Goal: Information Seeking & Learning: Learn about a topic

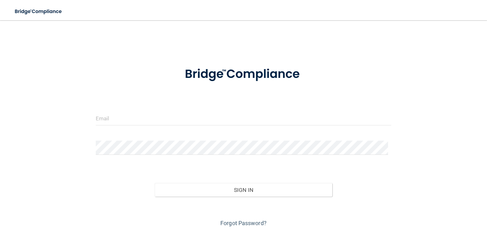
click at [120, 103] on form "Invalid email/password. You don't have permission to access that page. Sign In …" at bounding box center [243, 143] width 295 height 170
click at [122, 122] on input "email" at bounding box center [243, 118] width 295 height 14
type input "[EMAIL_ADDRESS][DOMAIN_NAME]"
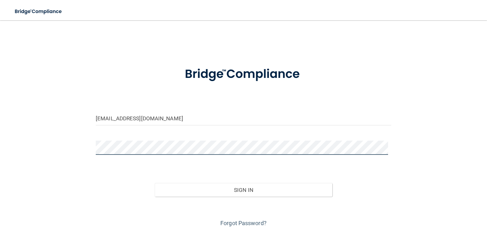
click at [155, 183] on button "Sign In" at bounding box center [243, 190] width 177 height 14
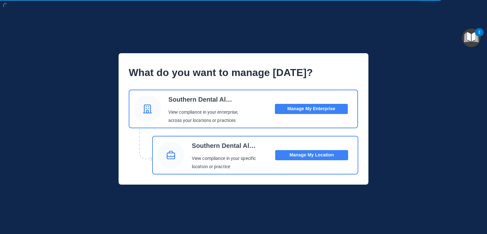
click at [315, 156] on button "Manage My Location" at bounding box center [311, 155] width 73 height 10
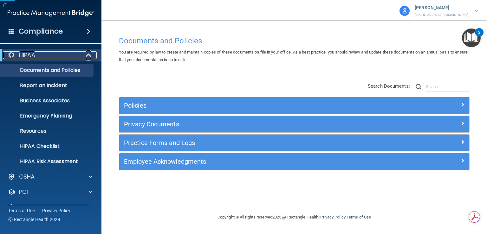
click at [88, 54] on span at bounding box center [89, 55] width 5 height 8
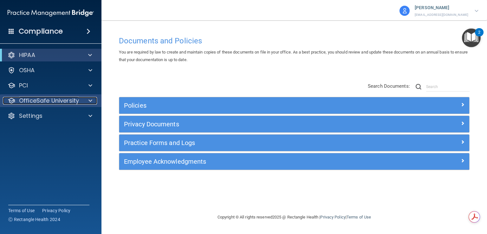
click at [89, 99] on span at bounding box center [90, 101] width 4 height 8
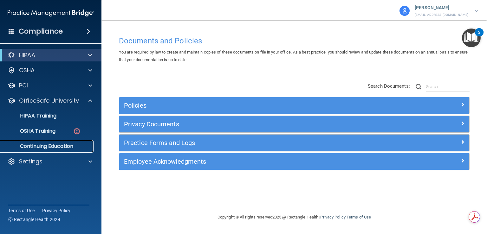
click at [61, 148] on p "Continuing Education" at bounding box center [47, 146] width 87 height 6
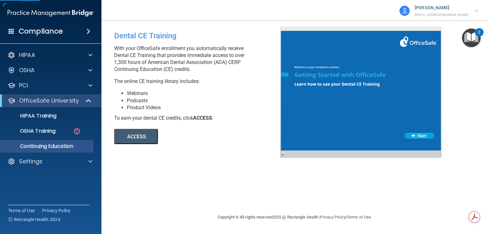
click at [141, 138] on button "ACCESS" at bounding box center [136, 136] width 44 height 15
click at [458, 7] on p "[PERSON_NAME]" at bounding box center [442, 8] width 54 height 8
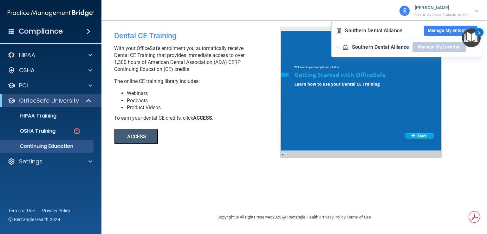
click at [155, 20] on nav "Toggle navigation Breanna Slaughter bslaughter@vsmmgt.com Southern Dental Allia…" at bounding box center [294, 10] width 386 height 20
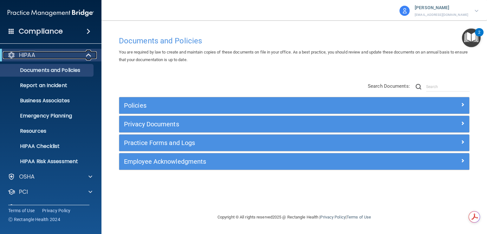
click at [88, 57] on span at bounding box center [89, 55] width 5 height 8
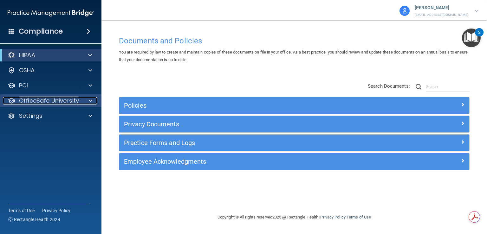
click at [88, 103] on span at bounding box center [90, 101] width 4 height 8
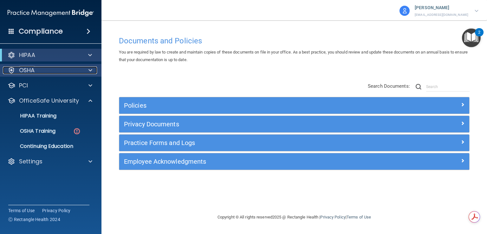
click at [92, 70] on span at bounding box center [90, 71] width 4 height 8
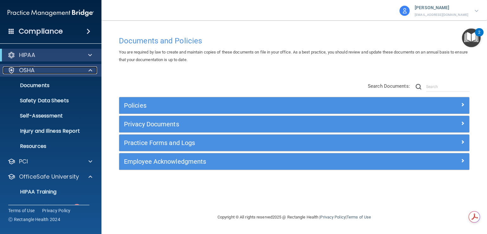
click at [92, 70] on span at bounding box center [90, 71] width 4 height 8
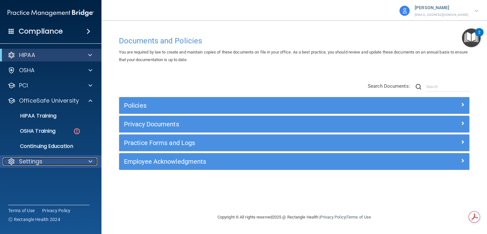
click at [41, 160] on p "Settings" at bounding box center [30, 162] width 23 height 8
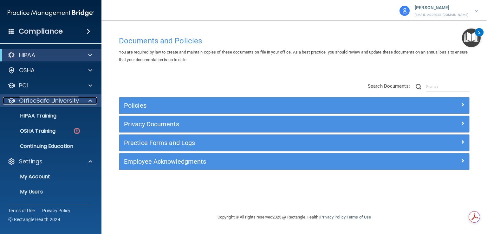
click at [88, 100] on span at bounding box center [90, 101] width 4 height 8
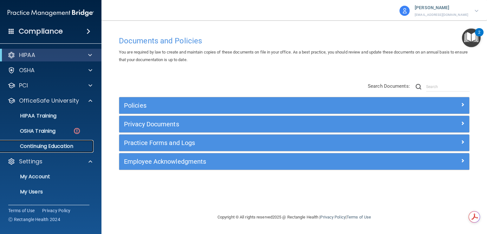
click at [49, 146] on p "Continuing Education" at bounding box center [47, 146] width 87 height 6
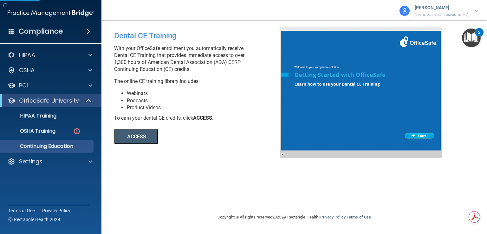
click at [143, 136] on button "ACCESS" at bounding box center [136, 136] width 44 height 15
click at [85, 101] on div at bounding box center [89, 101] width 16 height 8
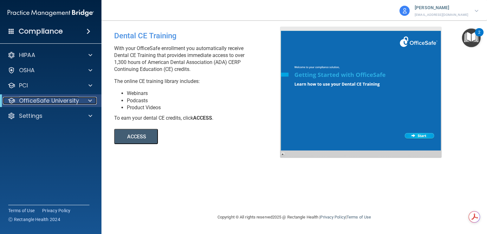
click at [94, 100] on div at bounding box center [89, 101] width 16 height 8
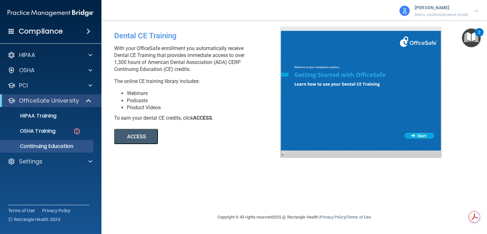
click at [142, 135] on button "ACCESS" at bounding box center [136, 136] width 44 height 15
